Goal: Feedback & Contribution: Submit feedback/report problem

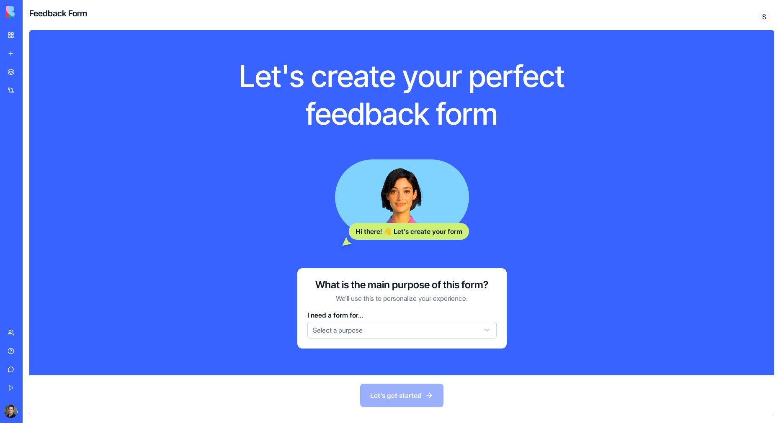
click at [352, 331] on html "BETA My Workspace New app Marketplace Integrations Recent AI Logo Generator TRY…" at bounding box center [390, 211] width 781 height 423
click at [395, 394] on button "Let's get started" at bounding box center [401, 395] width 83 height 23
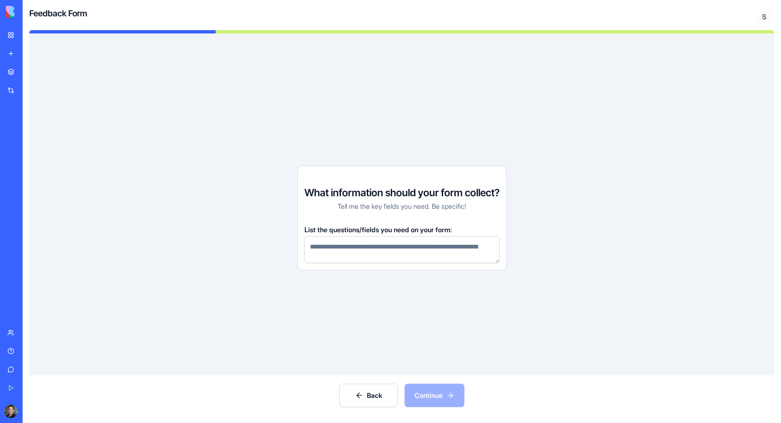
click at [348, 250] on textarea at bounding box center [401, 250] width 195 height 27
click at [263, 249] on div "What information should your form collect? Tell me the key fields you need. Be …" at bounding box center [401, 204] width 745 height 342
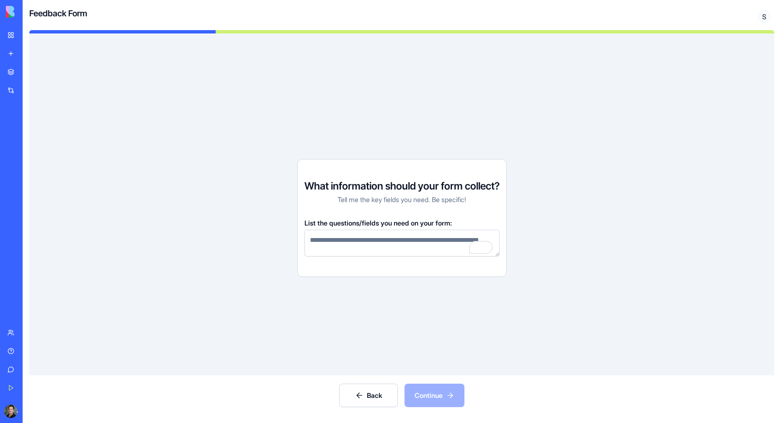
click at [333, 243] on textarea "To enrich screen reader interactions, please activate Accessibility in Grammarl…" at bounding box center [401, 243] width 195 height 27
type textarea "*"
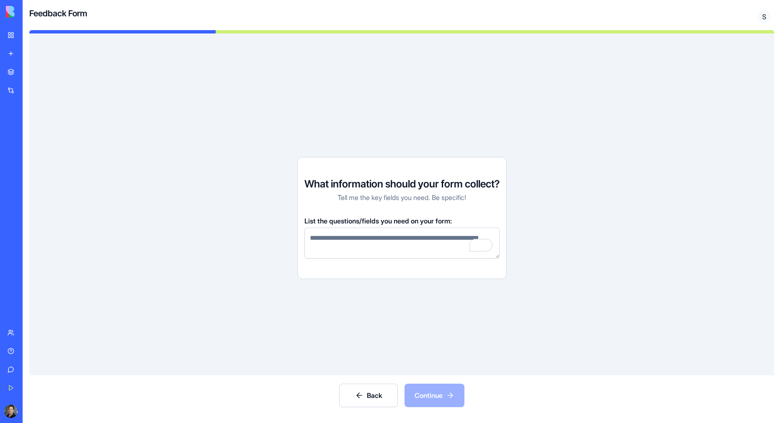
type textarea "*"
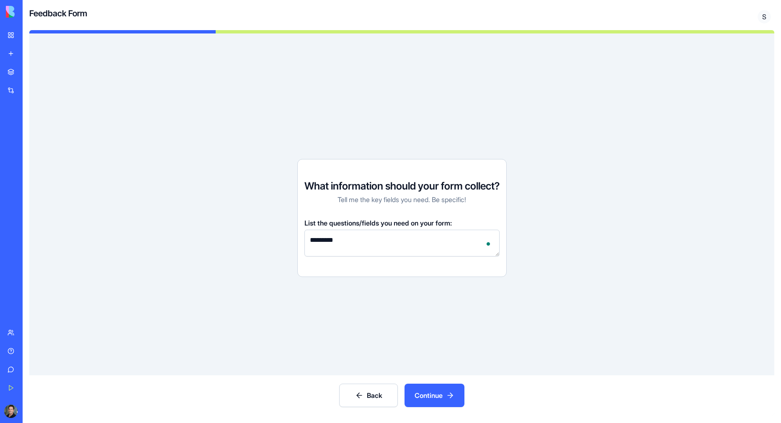
type textarea "****"
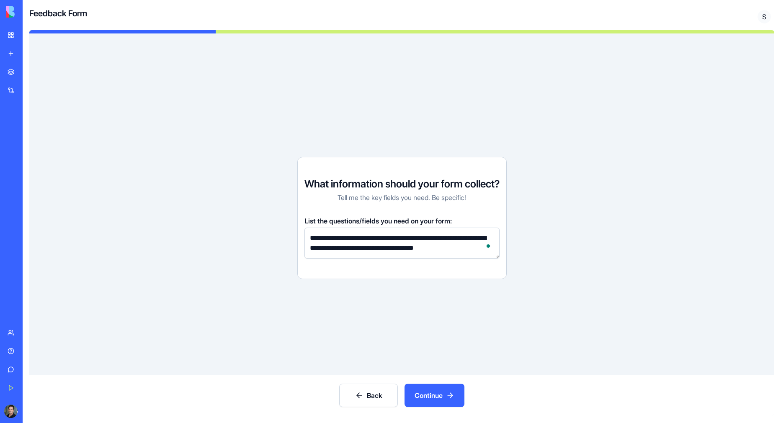
type textarea "**********"
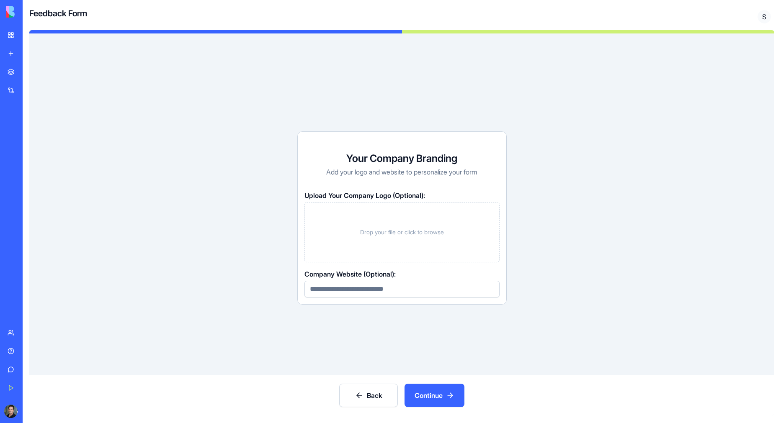
click at [372, 238] on div "Drop your file or click to browse" at bounding box center [401, 232] width 195 height 60
click at [363, 288] on input at bounding box center [401, 289] width 195 height 17
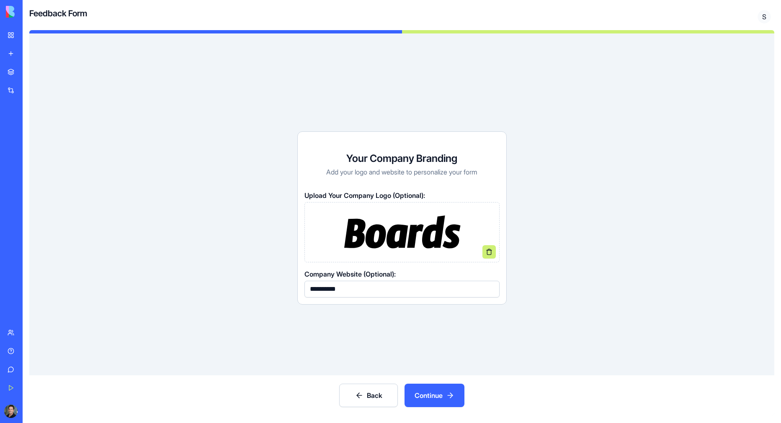
type input "**********"
click at [440, 393] on button "Continue" at bounding box center [434, 395] width 60 height 23
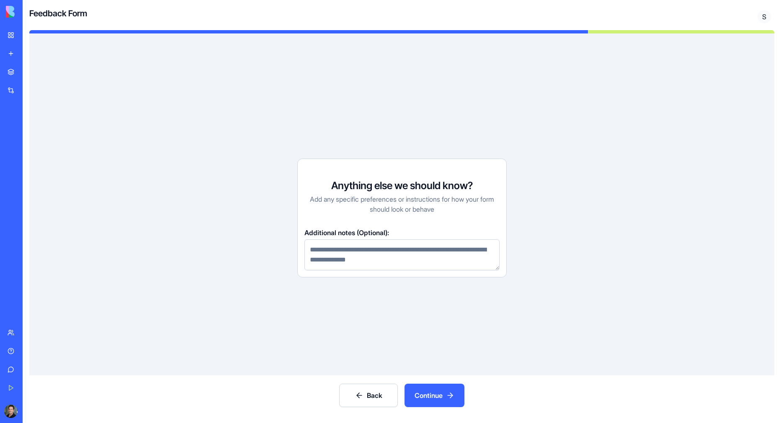
click at [367, 190] on h3 "Anything else we should know?" at bounding box center [402, 185] width 142 height 13
click at [364, 204] on p "Add any specific preferences or instructions for how your form should look or b…" at bounding box center [401, 204] width 195 height 20
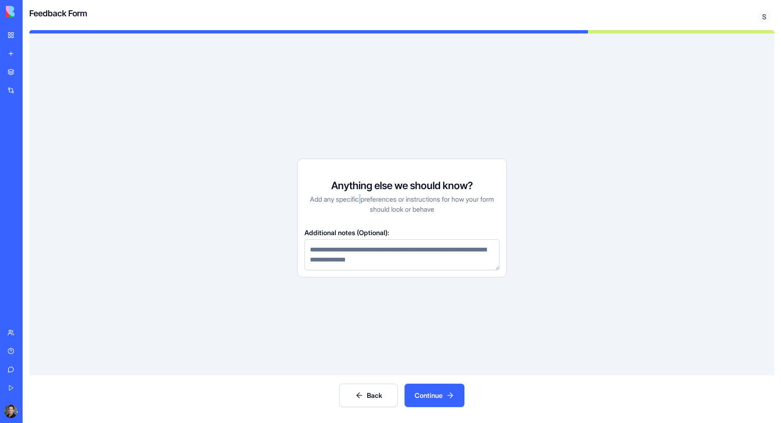
click at [364, 204] on p "Add any specific preferences or instructions for how your form should look or b…" at bounding box center [401, 204] width 195 height 20
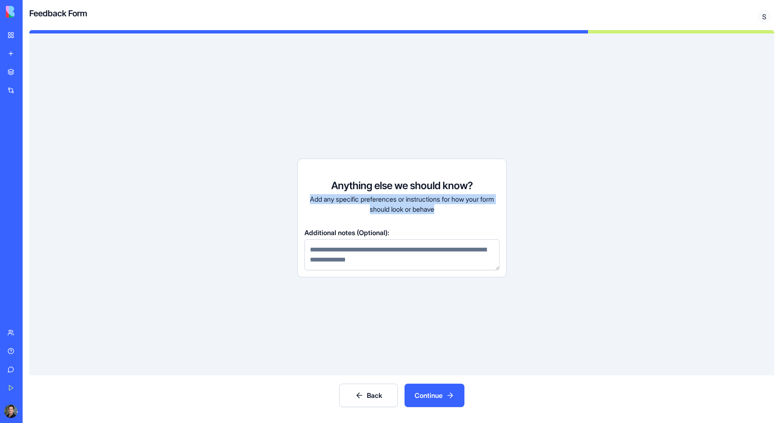
click at [384, 209] on p "Add any specific preferences or instructions for how your form should look or b…" at bounding box center [401, 204] width 195 height 20
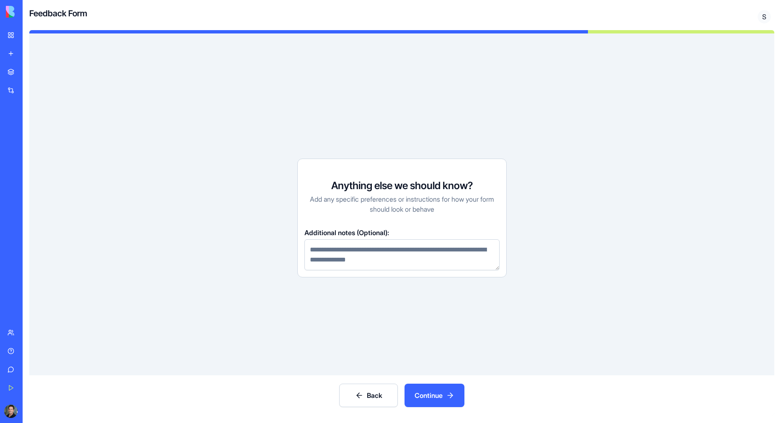
click at [384, 209] on p "Add any specific preferences or instructions for how your form should look or b…" at bounding box center [401, 204] width 195 height 20
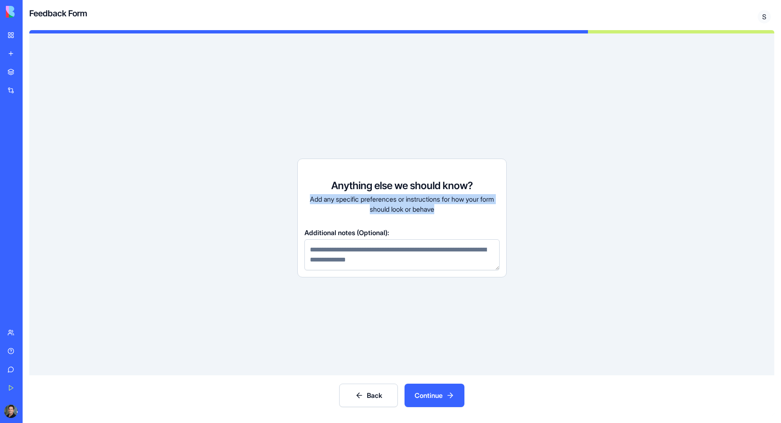
click at [391, 210] on p "Add any specific preferences or instructions for how your form should look or b…" at bounding box center [401, 204] width 195 height 20
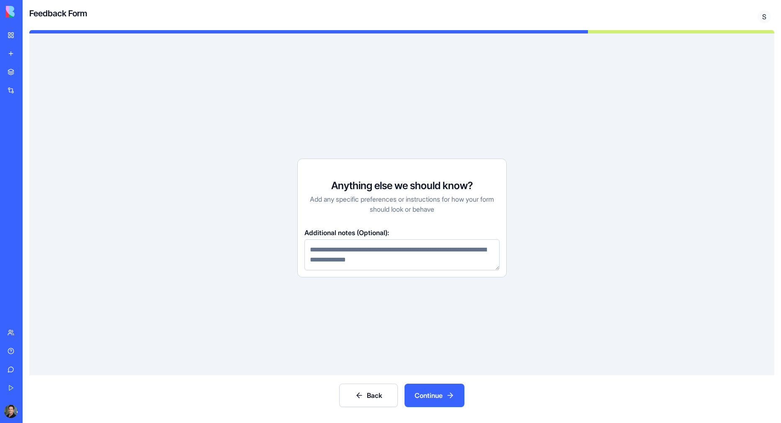
click at [391, 210] on p "Add any specific preferences or instructions for how your form should look or b…" at bounding box center [401, 204] width 195 height 20
click at [396, 254] on textarea "To enrich screen reader interactions, please activate Accessibility in Grammarl…" at bounding box center [401, 254] width 195 height 31
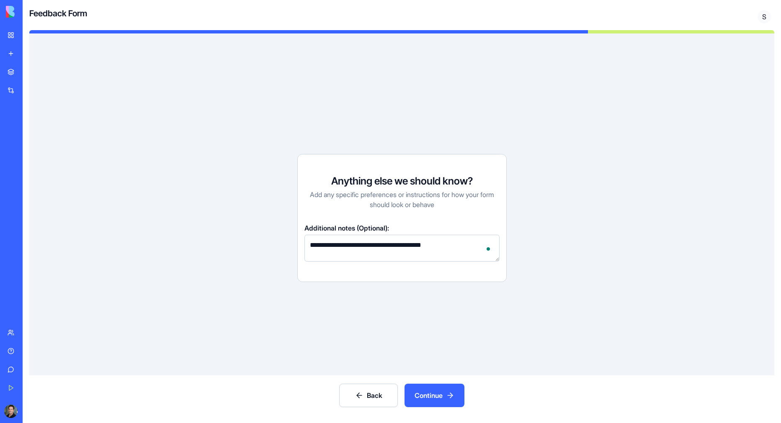
type textarea "**********"
click at [339, 384] on button "Back" at bounding box center [368, 395] width 59 height 23
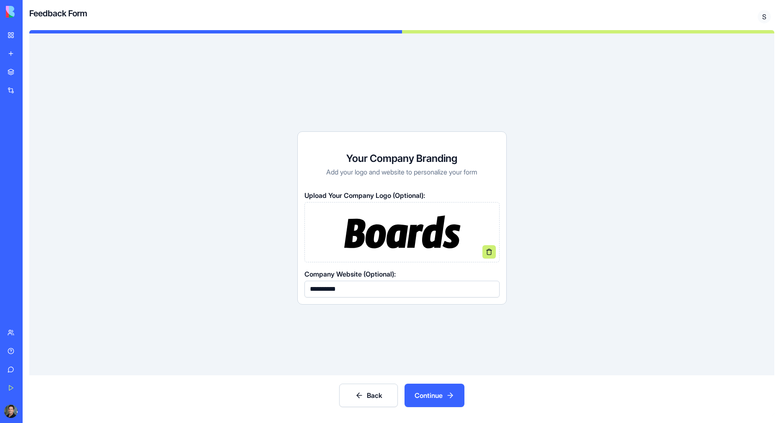
click at [456, 395] on button "Continue" at bounding box center [434, 395] width 60 height 23
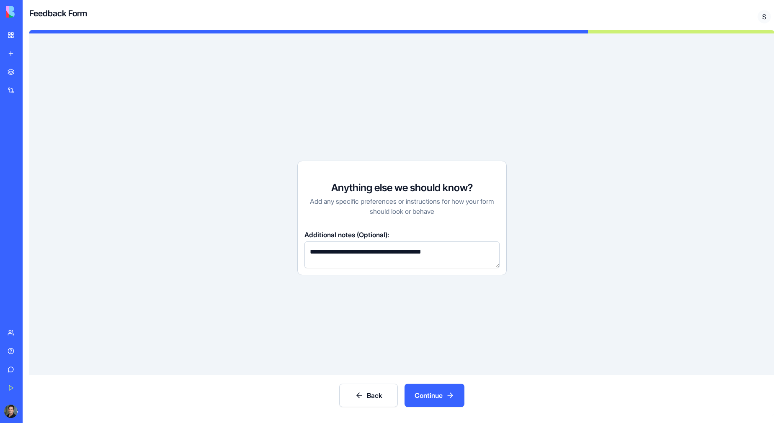
click at [444, 389] on button "Continue" at bounding box center [434, 395] width 60 height 23
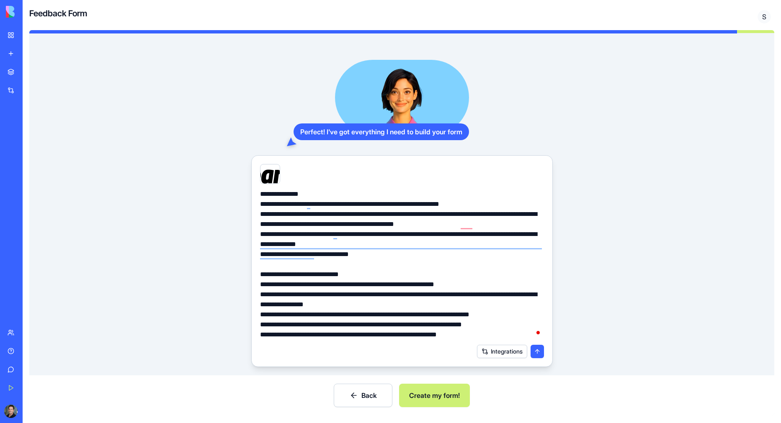
scroll to position [32, 0]
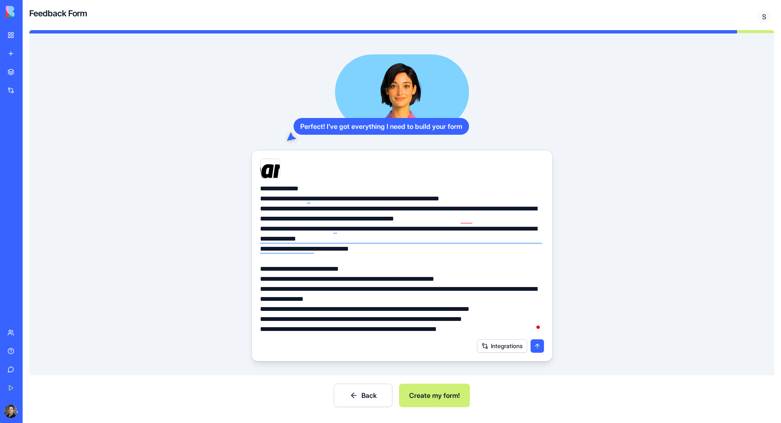
click at [319, 200] on textarea "**********" at bounding box center [402, 259] width 284 height 151
click at [337, 197] on textarea "**********" at bounding box center [402, 259] width 284 height 151
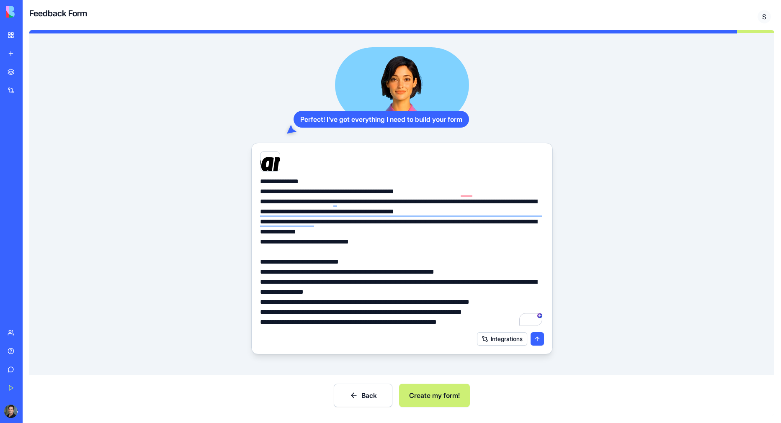
scroll to position [45, 0]
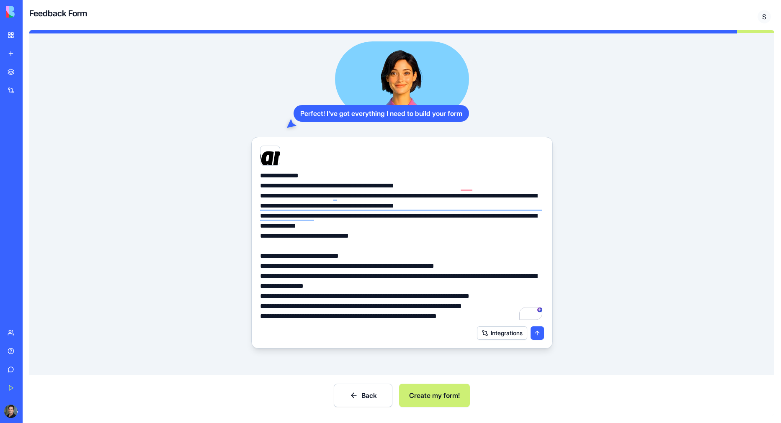
type textarea "**********"
click at [430, 393] on button "Create my form!" at bounding box center [434, 395] width 71 height 23
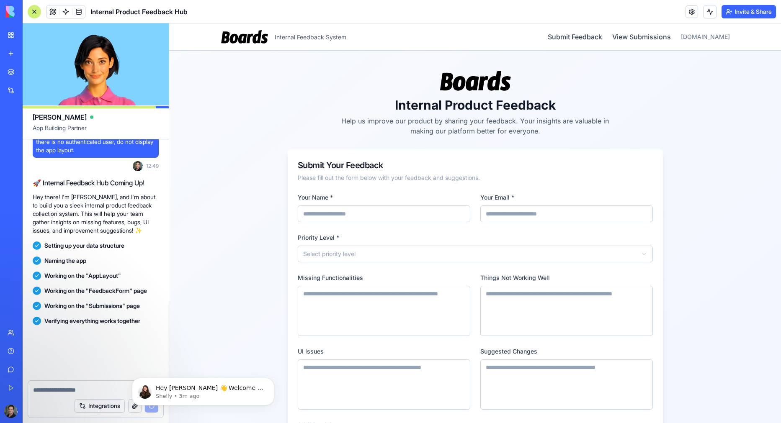
scroll to position [318, 0]
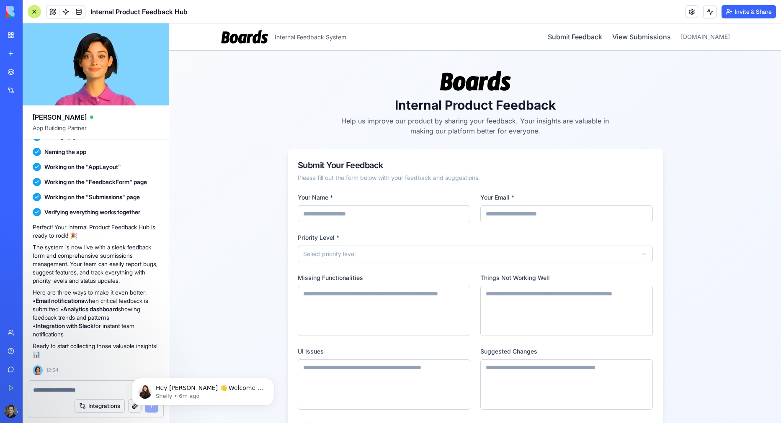
click at [171, 155] on div "Internal Product Feedback Help us improve our product by sharing your feedback.…" at bounding box center [475, 297] width 612 height 492
click at [268, 382] on button "Dismiss notification" at bounding box center [271, 380] width 11 height 11
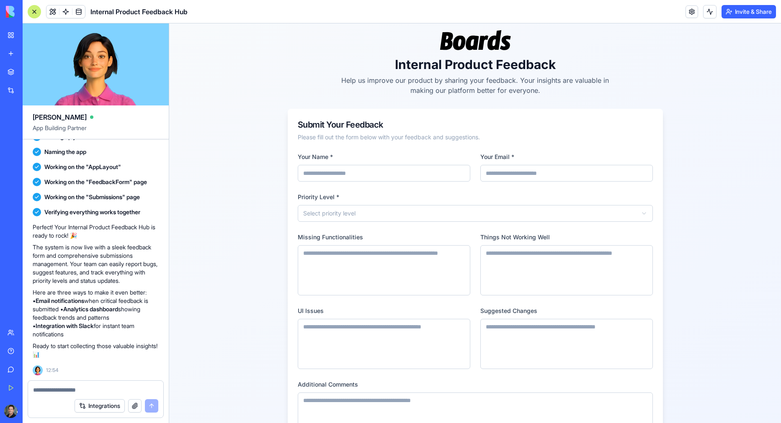
scroll to position [36, 0]
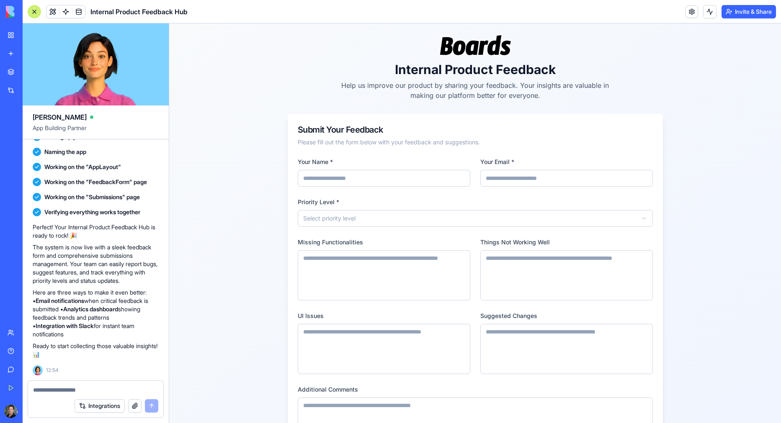
click at [87, 404] on button "Integrations" at bounding box center [100, 405] width 50 height 13
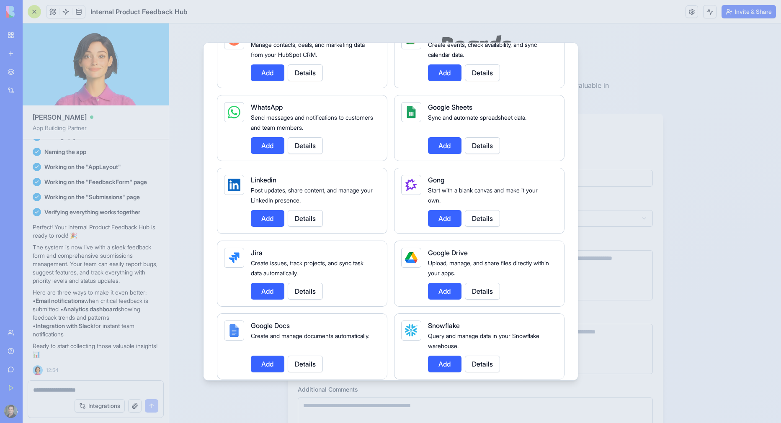
scroll to position [529, 0]
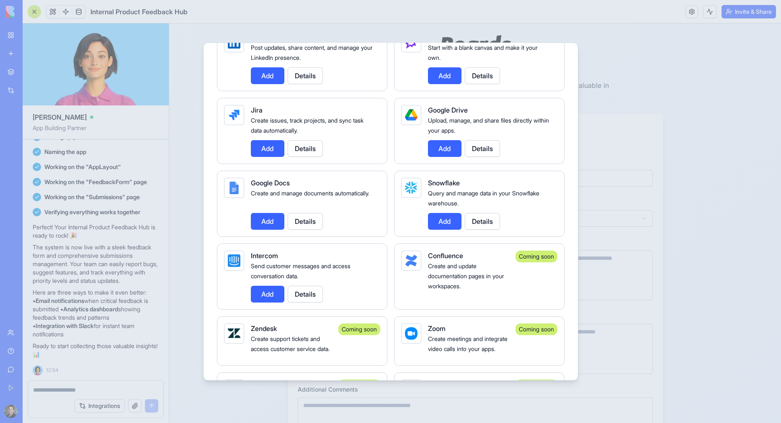
click at [642, 284] on div at bounding box center [390, 211] width 781 height 423
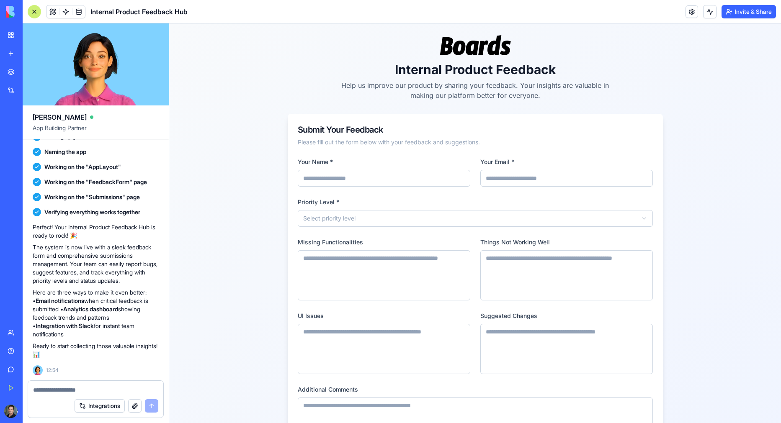
click at [445, 273] on textarea "Missing Functionalities" at bounding box center [384, 275] width 172 height 50
click at [541, 275] on textarea "Things Not Working Well" at bounding box center [566, 275] width 172 height 50
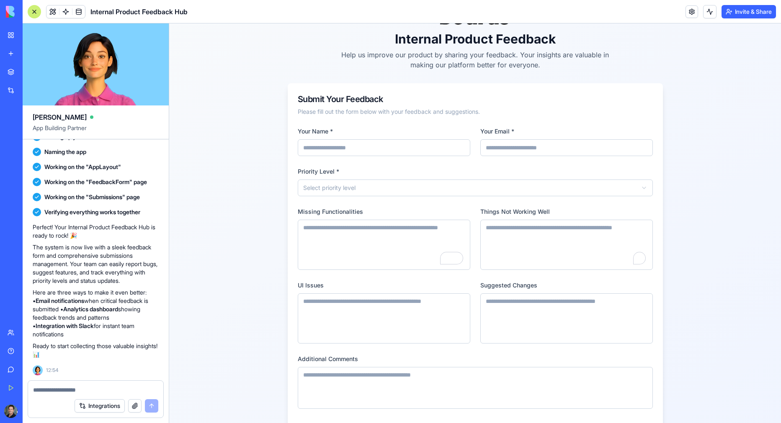
scroll to position [85, 0]
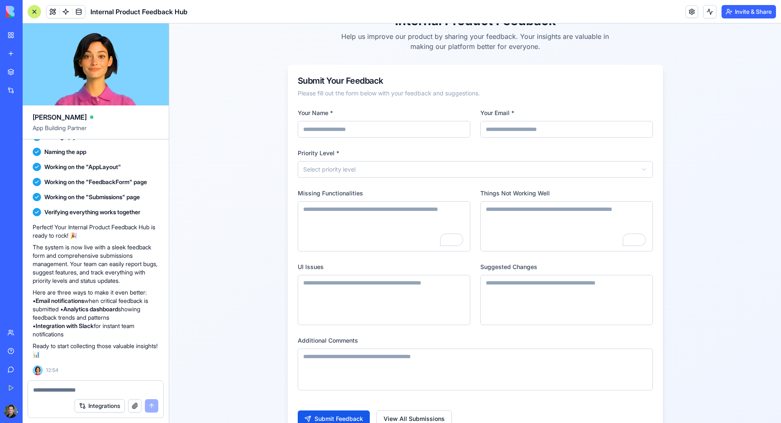
click at [373, 293] on textarea "UI Issues" at bounding box center [384, 300] width 172 height 50
click at [533, 294] on textarea "Suggested Changes" at bounding box center [566, 300] width 172 height 50
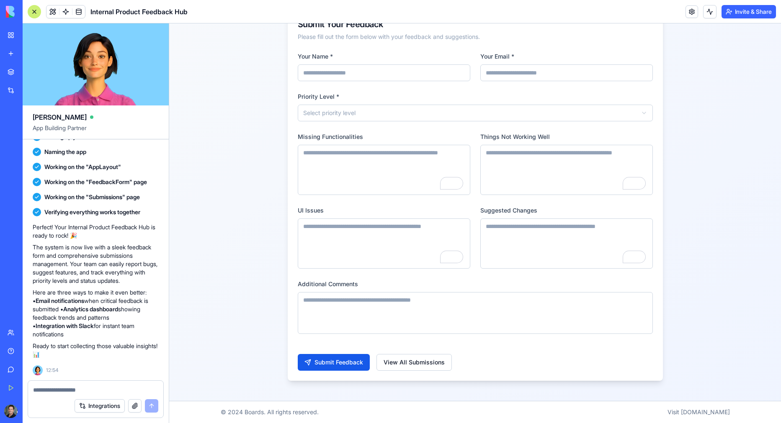
click at [266, 293] on div "Internal Product Feedback Help us improve our product by sharing your feedback.…" at bounding box center [475, 156] width 612 height 492
click at [349, 365] on button "Submit Feedback" at bounding box center [334, 362] width 72 height 17
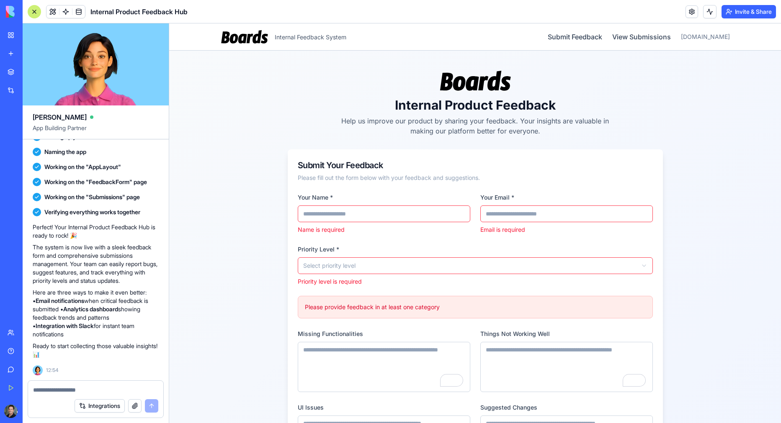
scroll to position [5, 0]
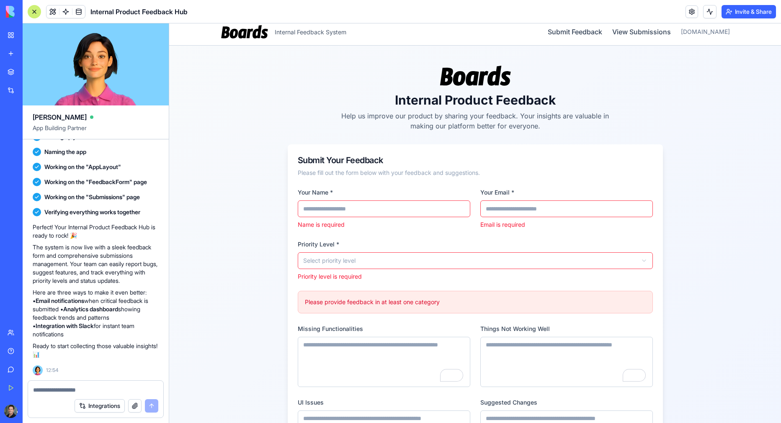
click at [60, 394] on div "Integrations" at bounding box center [95, 405] width 135 height 23
click at [58, 388] on textarea at bounding box center [95, 390] width 125 height 8
type textarea "*"
type textarea "**********"
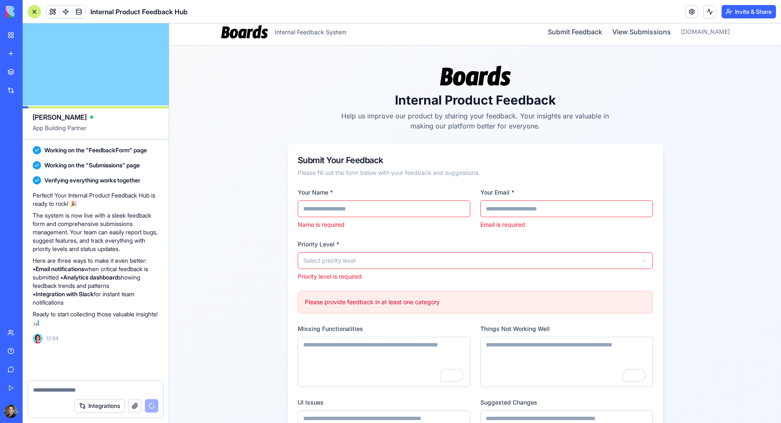
scroll to position [350, 0]
